Goal: Information Seeking & Learning: Learn about a topic

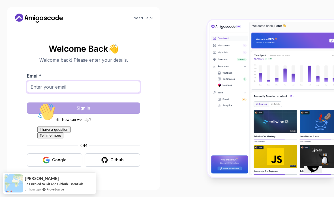
click at [123, 93] on input "Email *" at bounding box center [83, 87] width 113 height 12
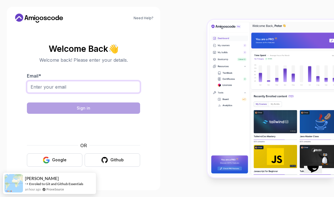
type input "め"
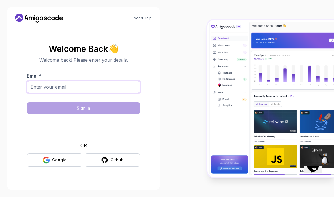
click at [123, 93] on input "Email *" at bounding box center [83, 87] width 113 height 12
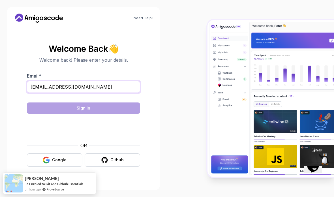
type input "[EMAIL_ADDRESS][DOMAIN_NAME]"
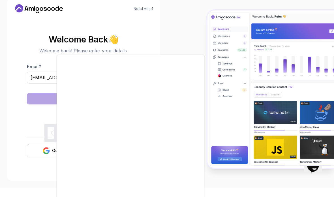
scroll to position [23, 0]
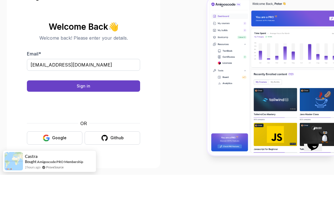
click at [229, 54] on img at bounding box center [271, 99] width 127 height 158
click at [132, 103] on button "Sign in" at bounding box center [83, 108] width 113 height 11
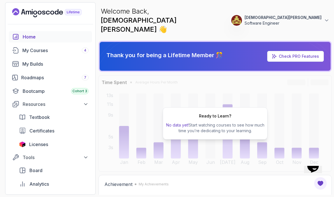
click at [33, 146] on span "Licenses" at bounding box center [38, 144] width 19 height 7
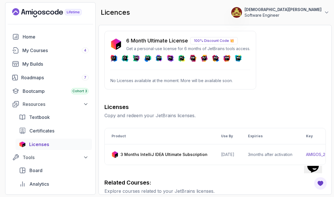
click at [32, 52] on div "My Courses 4" at bounding box center [55, 50] width 66 height 7
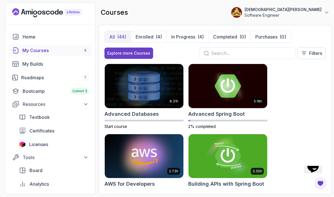
click at [176, 84] on img at bounding box center [144, 86] width 79 height 44
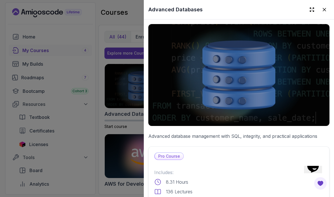
click at [35, 101] on div at bounding box center [167, 98] width 334 height 197
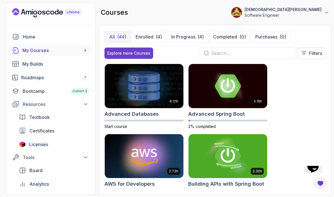
click at [171, 89] on img at bounding box center [144, 86] width 79 height 44
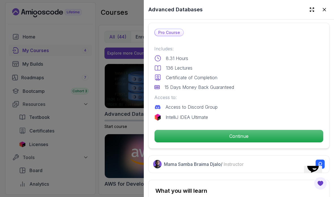
scroll to position [147, 0]
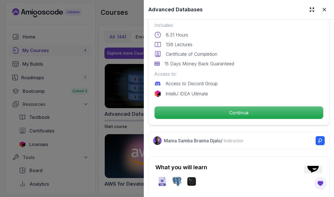
click at [303, 114] on p "Continue" at bounding box center [239, 113] width 169 height 12
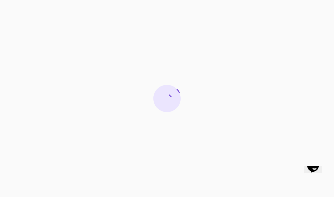
click at [313, 173] on icon "Opens Chat This icon Opens the chat window." at bounding box center [312, 166] width 13 height 13
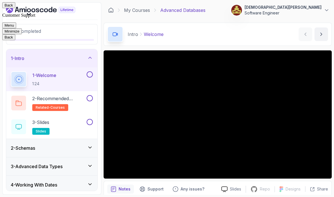
click at [22, 28] on button "Minimize" at bounding box center [12, 31] width 20 height 6
click at [110, 12] on icon at bounding box center [111, 10] width 6 height 6
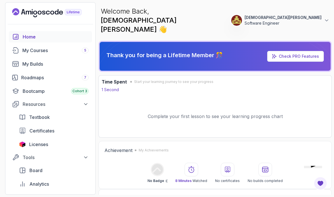
click at [33, 52] on div "My Courses 5" at bounding box center [55, 50] width 66 height 7
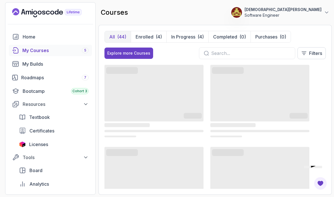
click at [197, 39] on button "In Progress (4)" at bounding box center [188, 36] width 42 height 11
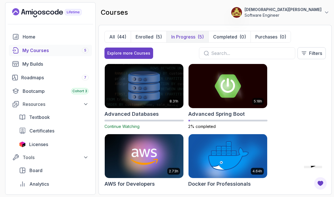
click at [276, 56] on input "text" at bounding box center [250, 53] width 79 height 7
click at [126, 38] on div "(44)" at bounding box center [121, 36] width 9 height 7
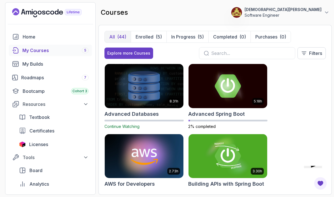
click at [235, 51] on input "text" at bounding box center [250, 53] width 79 height 7
click at [247, 54] on input "text" at bounding box center [250, 53] width 79 height 7
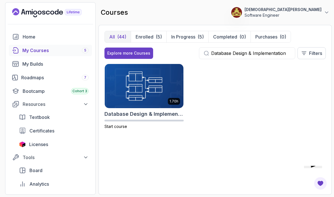
type input "Database Design & Implementation"
click at [313, 105] on div "1.70h Database Design & Implementation Start course" at bounding box center [216, 100] width 222 height 73
click at [164, 89] on img at bounding box center [144, 86] width 79 height 44
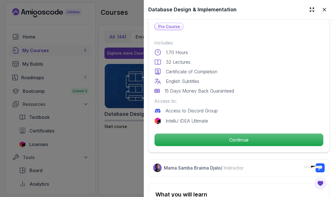
scroll to position [151, 0]
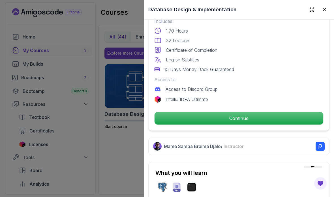
click at [309, 122] on p "Continue" at bounding box center [239, 118] width 169 height 12
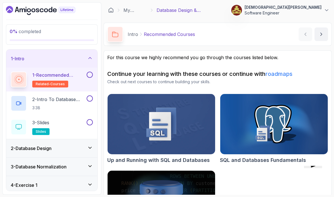
scroll to position [23, 0]
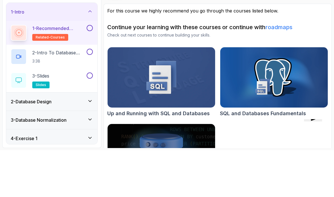
click at [90, 145] on icon at bounding box center [90, 148] width 6 height 6
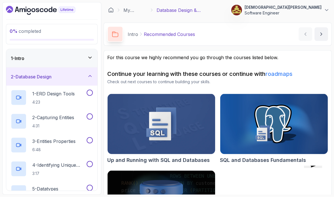
scroll to position [0, 0]
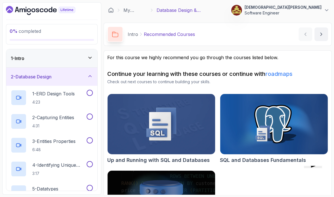
click at [73, 147] on h2 "3 - Entities Properties 6:48" at bounding box center [53, 145] width 43 height 15
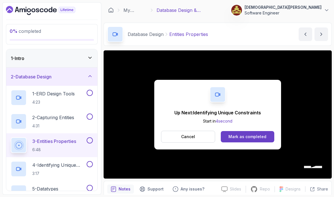
click at [91, 140] on button at bounding box center [90, 140] width 6 height 6
click at [88, 118] on button at bounding box center [90, 117] width 6 height 6
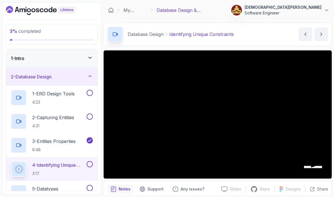
click at [91, 91] on button at bounding box center [90, 93] width 6 height 6
click at [89, 116] on button at bounding box center [90, 117] width 6 height 6
click at [93, 58] on icon at bounding box center [90, 58] width 6 height 6
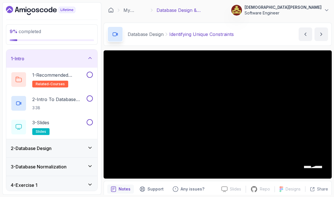
click at [93, 72] on div at bounding box center [89, 75] width 7 height 6
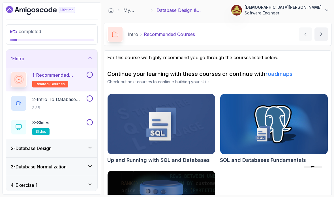
click at [91, 98] on button at bounding box center [90, 98] width 6 height 6
click at [92, 121] on button at bounding box center [90, 122] width 6 height 6
click at [90, 122] on icon at bounding box center [89, 123] width 5 height 6
click at [90, 74] on button at bounding box center [90, 75] width 6 height 6
click at [91, 121] on button at bounding box center [90, 122] width 6 height 6
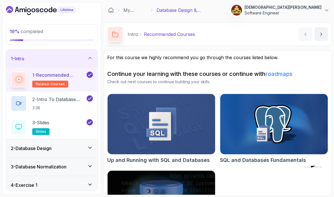
click at [91, 147] on icon at bounding box center [90, 148] width 6 height 6
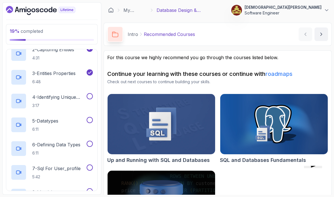
scroll to position [71, 0]
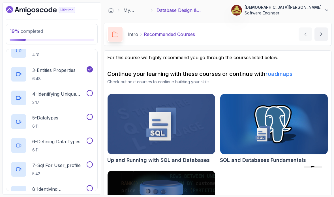
click at [81, 96] on p "4 - Identifying Unique Constraints" at bounding box center [58, 94] width 53 height 7
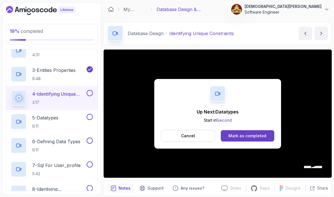
scroll to position [1, 0]
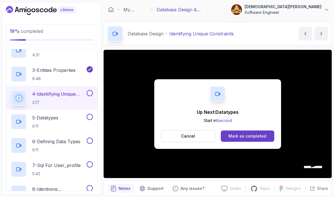
click at [267, 134] on button "Mark as completed" at bounding box center [248, 136] width 54 height 11
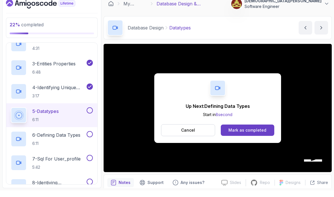
click at [237, 131] on button "Mark as completed" at bounding box center [248, 136] width 54 height 11
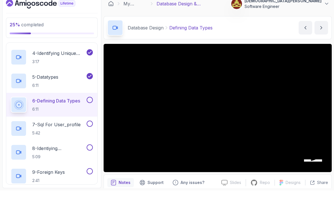
scroll to position [106, 0]
click at [92, 103] on button at bounding box center [90, 106] width 6 height 6
click at [91, 127] on button at bounding box center [90, 130] width 6 height 6
click at [72, 127] on p "7 - Sql For User_profile" at bounding box center [56, 130] width 48 height 7
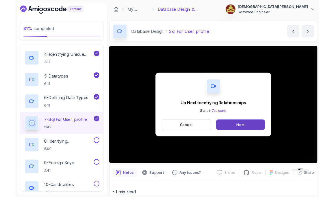
scroll to position [4, 0]
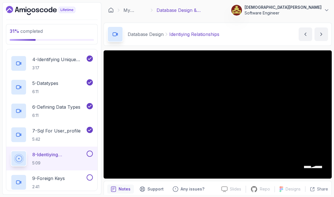
click at [325, 168] on div "Opens Chat This icon Opens the chat window." at bounding box center [320, 168] width 33 height 0
click at [323, 168] on div "Opens Chat This icon Opens the chat window." at bounding box center [320, 168] width 33 height 0
click at [324, 168] on div "Opens Chat This icon Opens the chat window." at bounding box center [320, 168] width 33 height 0
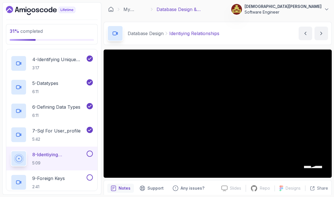
scroll to position [1, 0]
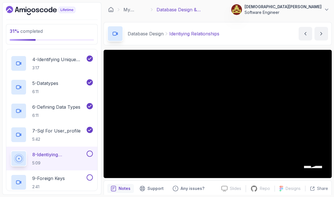
click at [323, 168] on div "Opens Chat This icon Opens the chat window." at bounding box center [320, 168] width 33 height 0
click at [324, 168] on div "Opens Chat This icon Opens the chat window." at bounding box center [320, 168] width 33 height 0
click at [326, 168] on div "Opens Chat This icon Opens the chat window." at bounding box center [320, 168] width 33 height 0
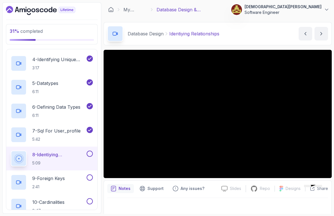
scroll to position [0, 0]
